Goal: Task Accomplishment & Management: Manage account settings

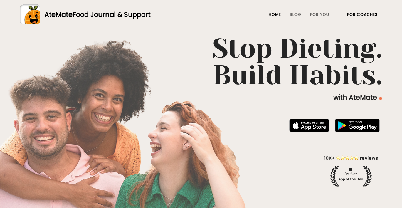
click at [363, 14] on link "For Coaches" at bounding box center [363, 14] width 30 height 4
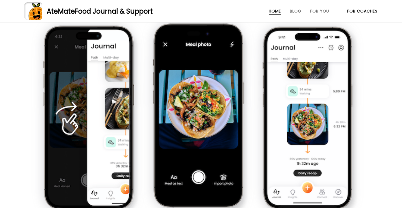
scroll to position [316, 0]
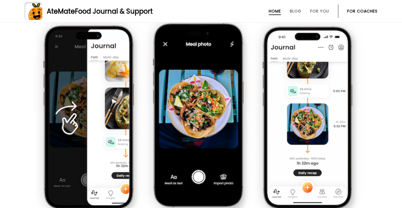
click at [323, 119] on img at bounding box center [311, 120] width 98 height 191
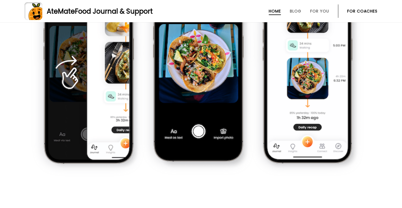
scroll to position [371, 0]
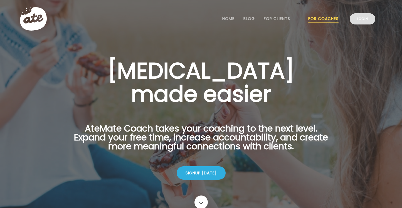
click at [367, 19] on link "Login" at bounding box center [363, 18] width 26 height 11
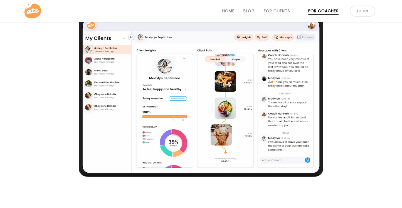
scroll to position [475, 0]
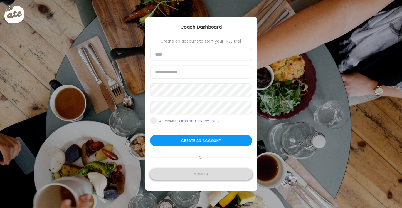
type input "**********"
click at [194, 175] on div "Sign in" at bounding box center [201, 174] width 102 height 11
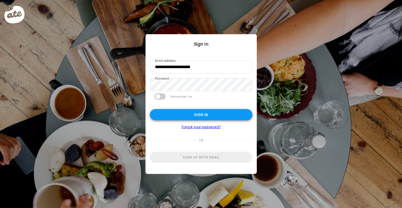
click at [202, 116] on div "Sign in" at bounding box center [201, 114] width 102 height 11
type input "**********"
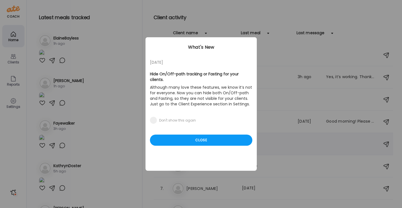
click at [211, 135] on div "Close" at bounding box center [201, 140] width 102 height 11
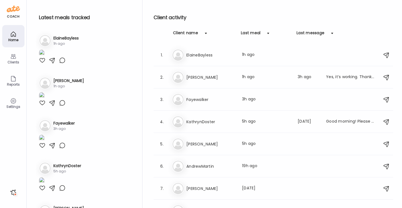
click at [11, 101] on icon at bounding box center [13, 101] width 5 height 5
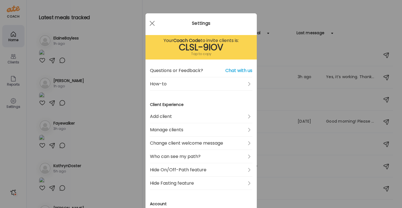
click at [202, 54] on div "Tap to copy" at bounding box center [201, 54] width 102 height 7
click at [153, 25] on div at bounding box center [152, 23] width 11 height 11
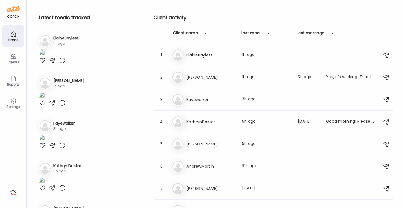
click at [10, 103] on icon at bounding box center [13, 101] width 7 height 7
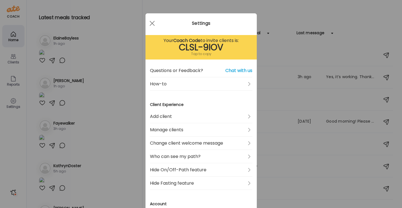
click at [151, 21] on div at bounding box center [152, 23] width 11 height 11
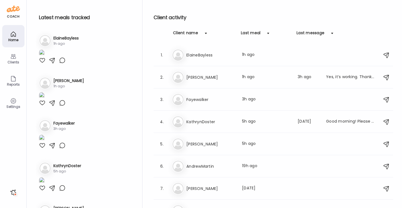
click at [11, 59] on icon at bounding box center [13, 56] width 7 height 7
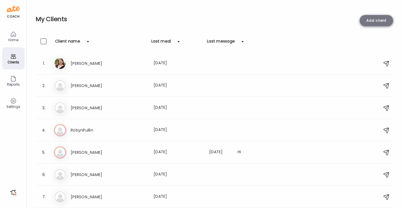
click at [379, 18] on div "Add client" at bounding box center [376, 20] width 33 height 11
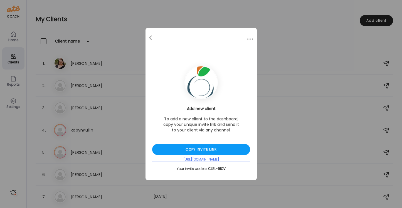
drag, startPoint x: 237, startPoint y: 162, endPoint x: 174, endPoint y: 160, distance: 62.4
click at [174, 160] on div "Add new client To add a new client to the dashboard, copy your unique invite li…" at bounding box center [201, 138] width 98 height 65
copy div "https://d3w2x.app.goo.gl/GGvW2"
click at [151, 37] on div at bounding box center [151, 38] width 11 height 11
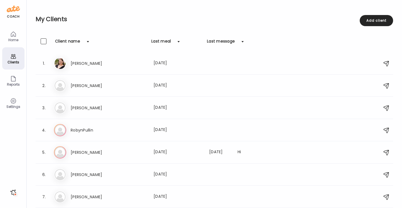
click at [16, 12] on img at bounding box center [13, 8] width 13 height 9
